Goal: Information Seeking & Learning: Compare options

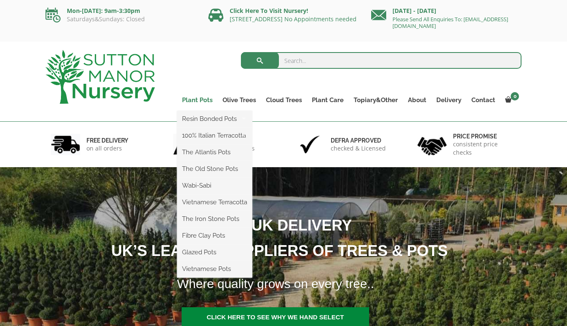
click at [208, 100] on link "Plant Pots" at bounding box center [197, 100] width 40 height 12
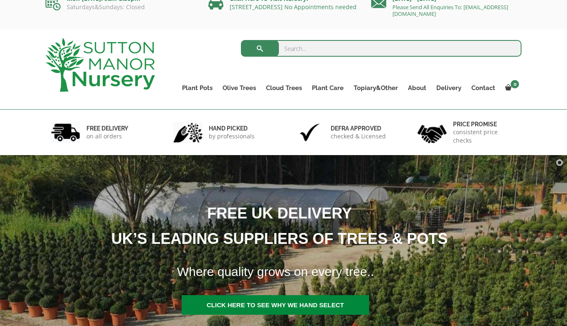
scroll to position [13, 0]
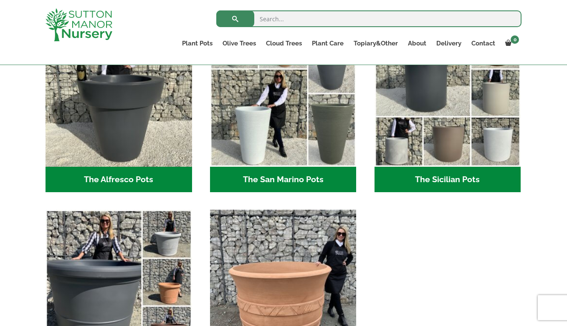
scroll to position [1405, 0]
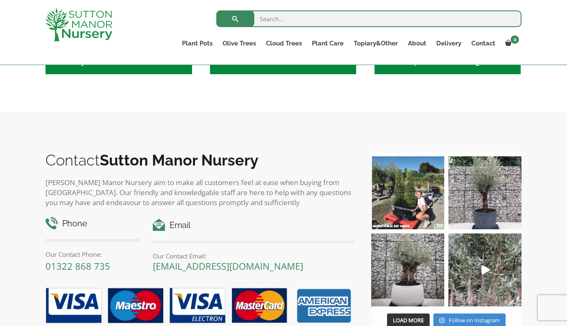
scroll to position [739, 0]
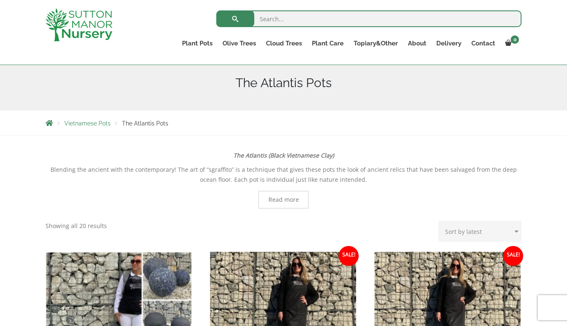
scroll to position [14, 0]
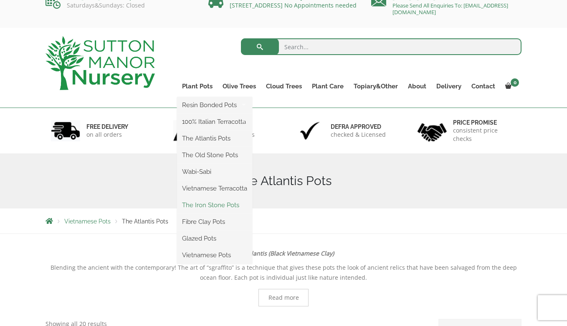
click at [210, 205] on link "The Iron Stone Pots" at bounding box center [214, 205] width 75 height 13
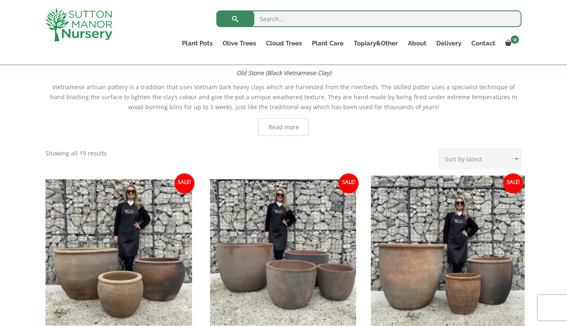
scroll to position [176, 0]
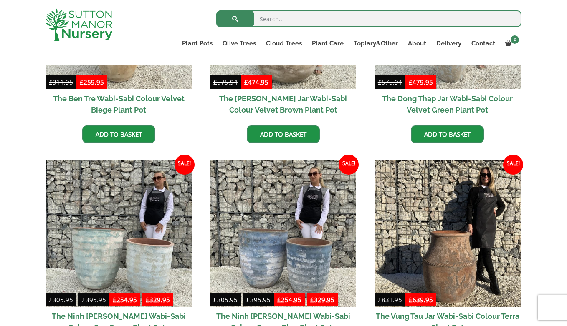
scroll to position [561, 0]
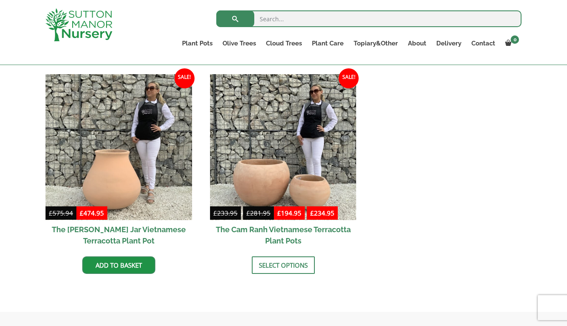
scroll to position [425, 0]
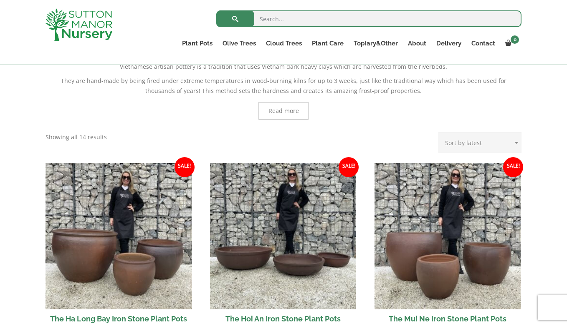
scroll to position [187, 0]
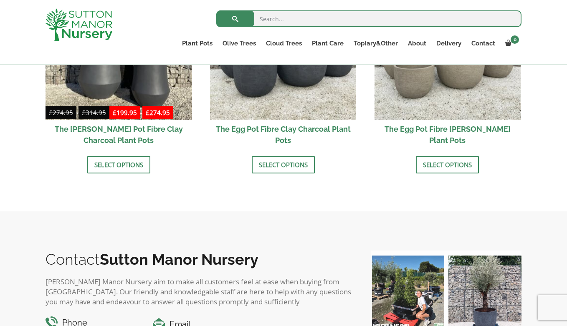
scroll to position [363, 0]
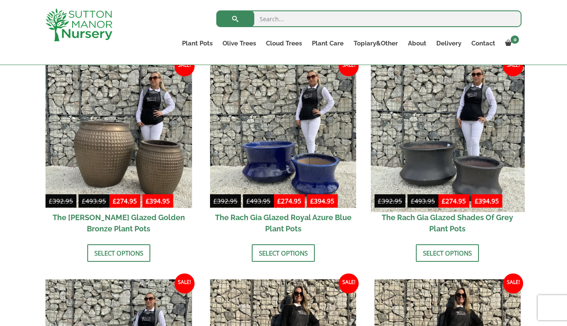
scroll to position [473, 0]
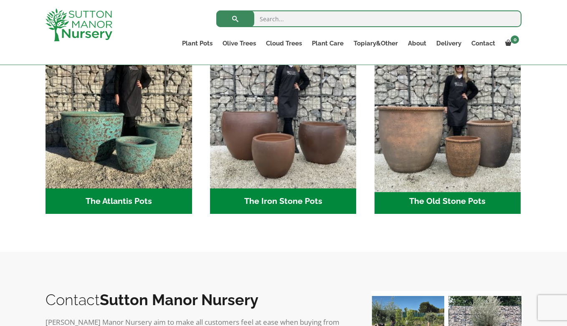
scroll to position [463, 0]
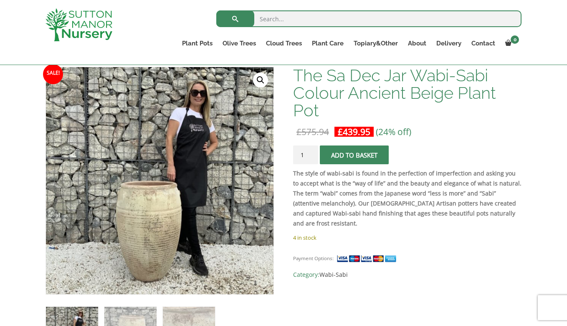
scroll to position [140, 0]
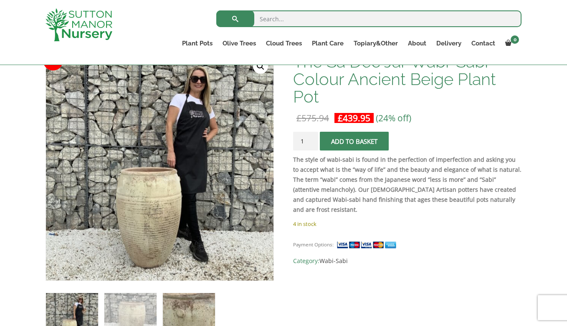
click at [176, 306] on img at bounding box center [189, 319] width 52 height 52
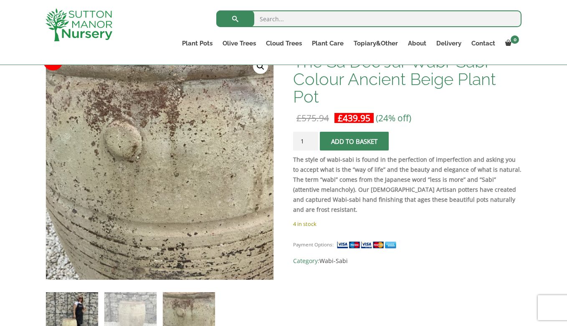
click at [56, 312] on img at bounding box center [72, 318] width 52 height 52
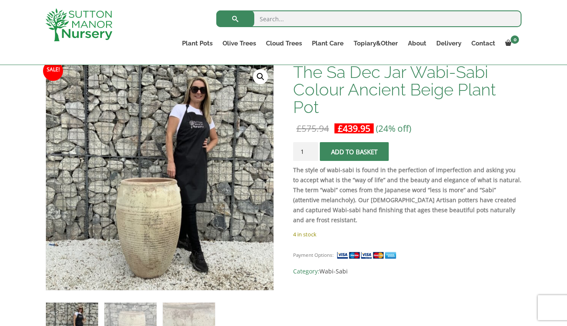
scroll to position [128, 0]
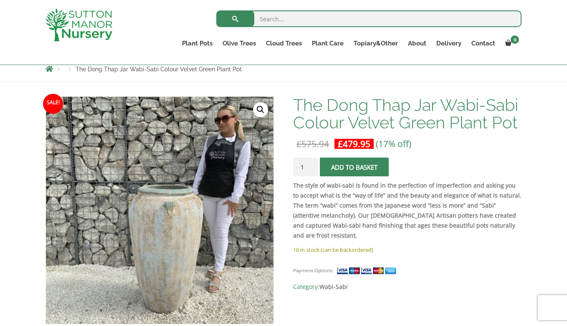
scroll to position [98, 0]
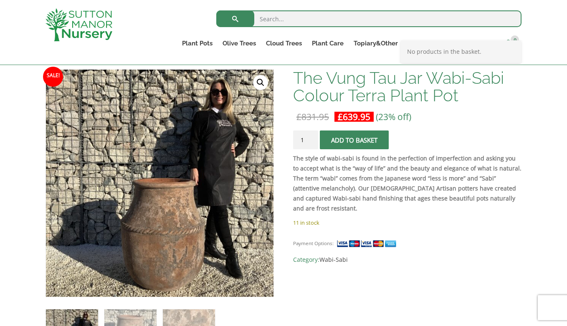
scroll to position [138, 0]
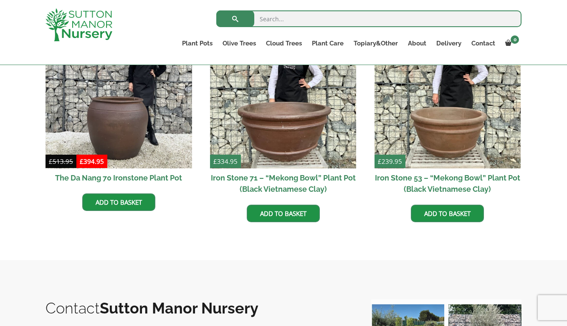
scroll to position [548, 0]
